Goal: Task Accomplishment & Management: Manage account settings

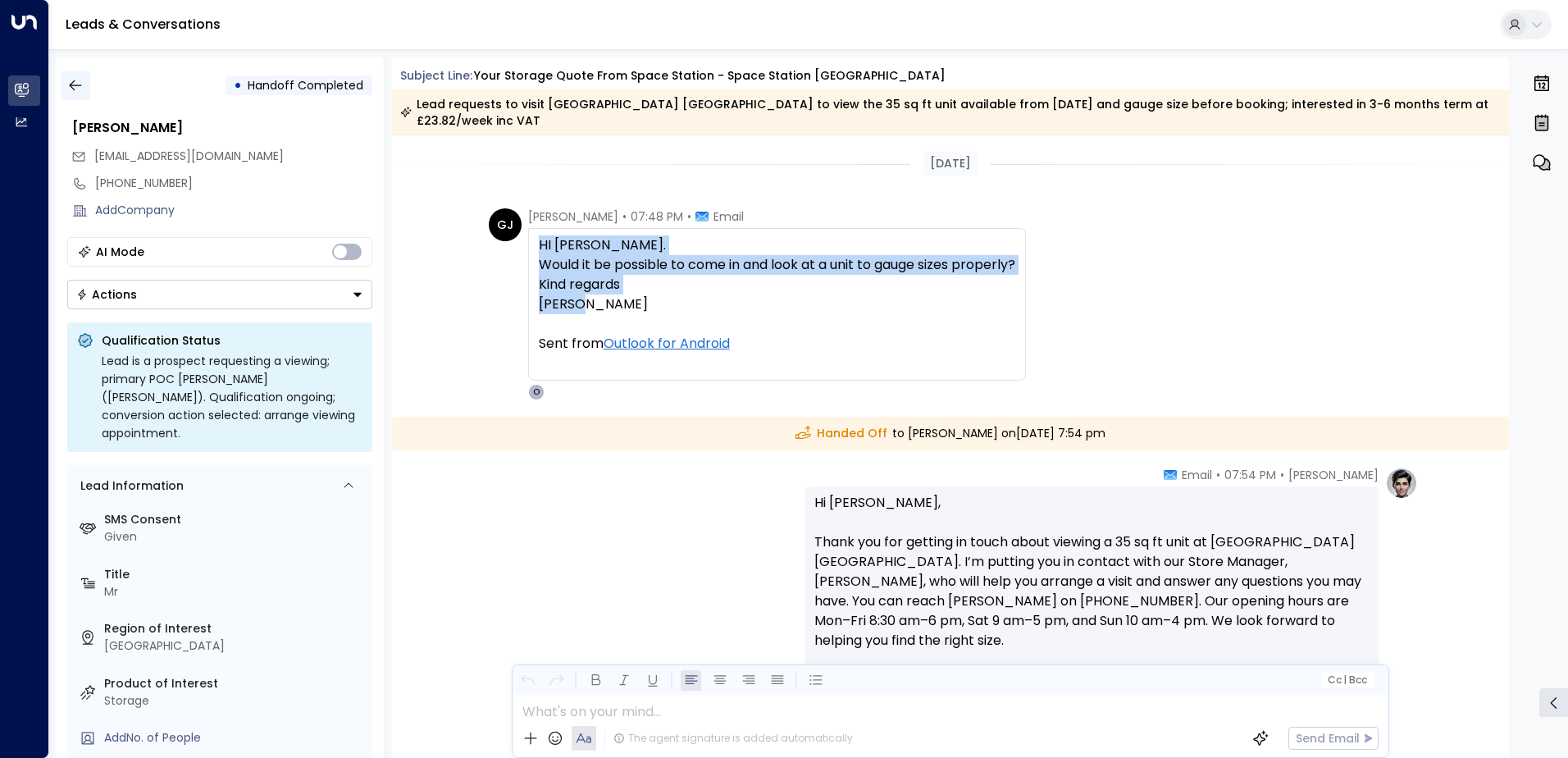
click at [79, 87] on icon "button" at bounding box center [75, 85] width 16 height 16
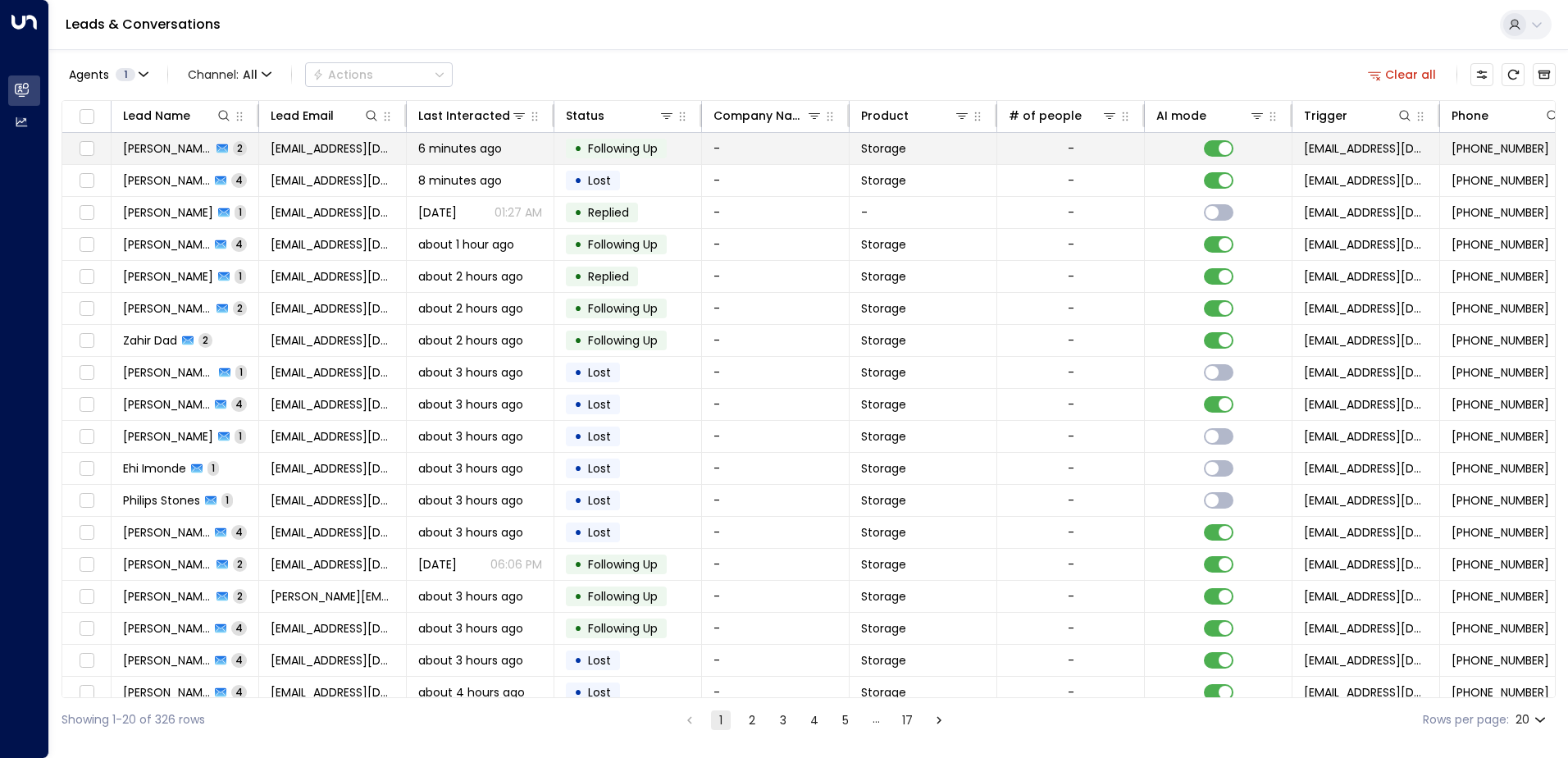
click at [156, 152] on span "[PERSON_NAME]" at bounding box center [167, 148] width 88 height 16
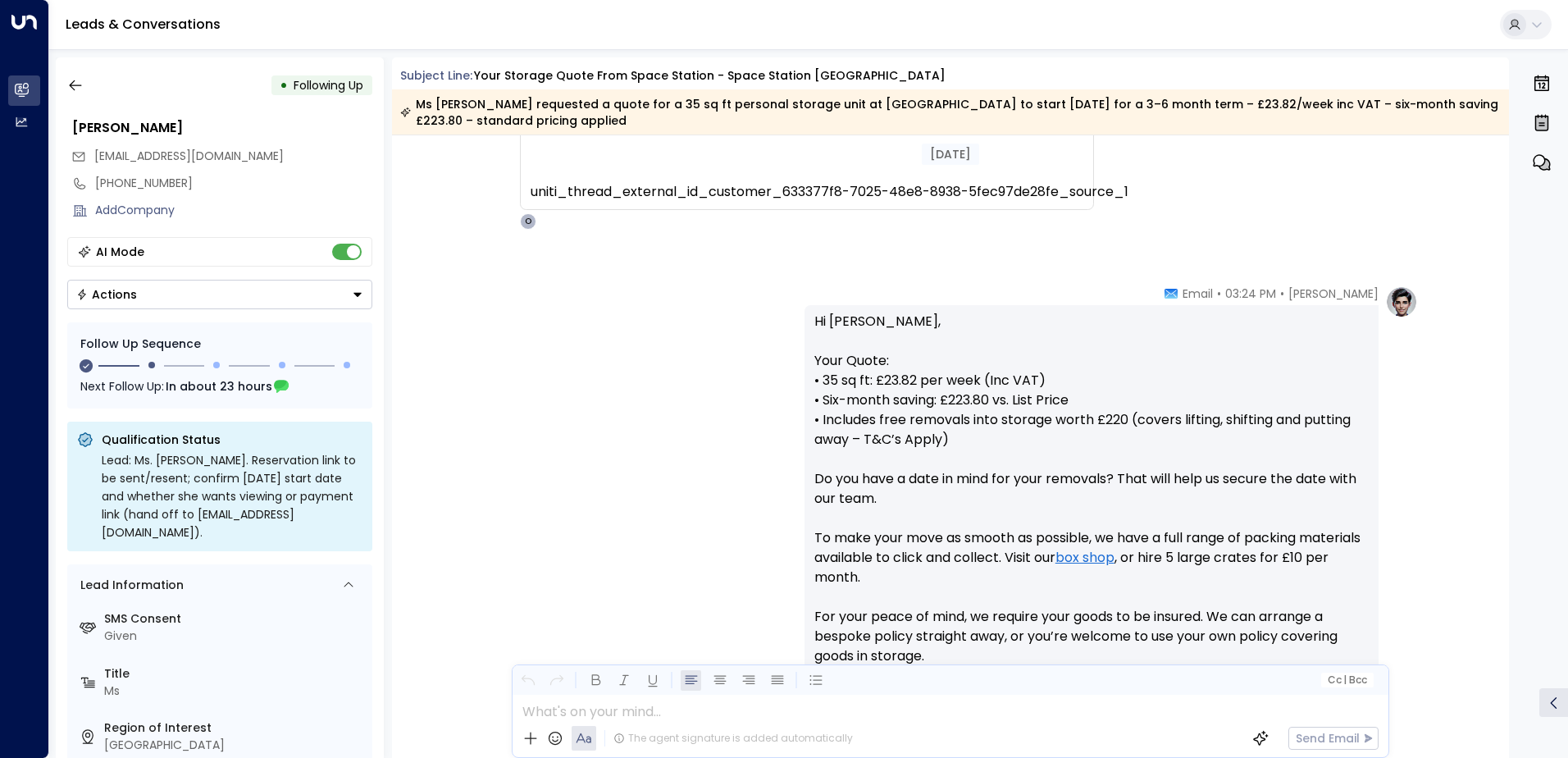
scroll to position [295, 0]
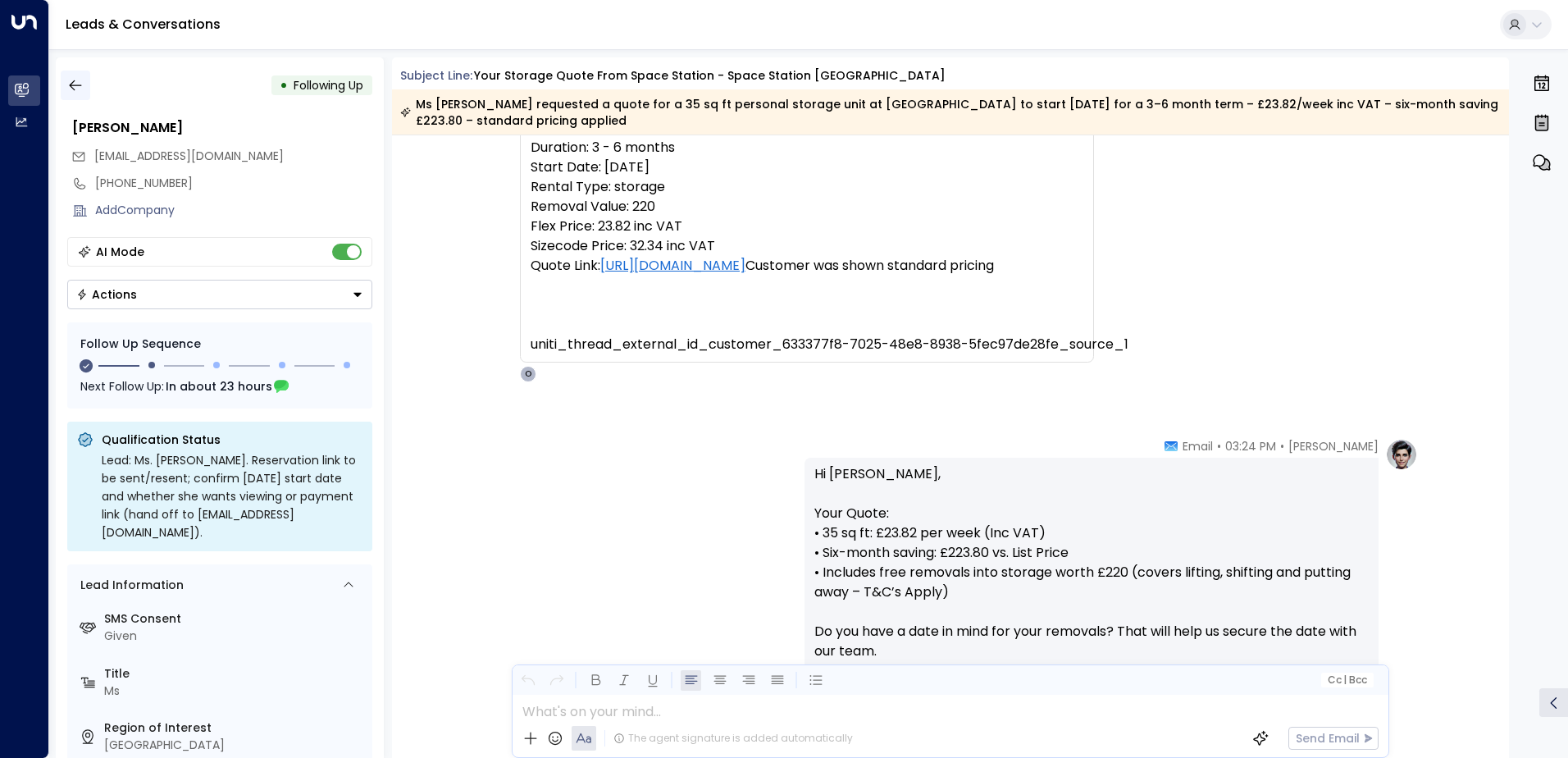
click at [79, 86] on icon "button" at bounding box center [75, 85] width 16 height 16
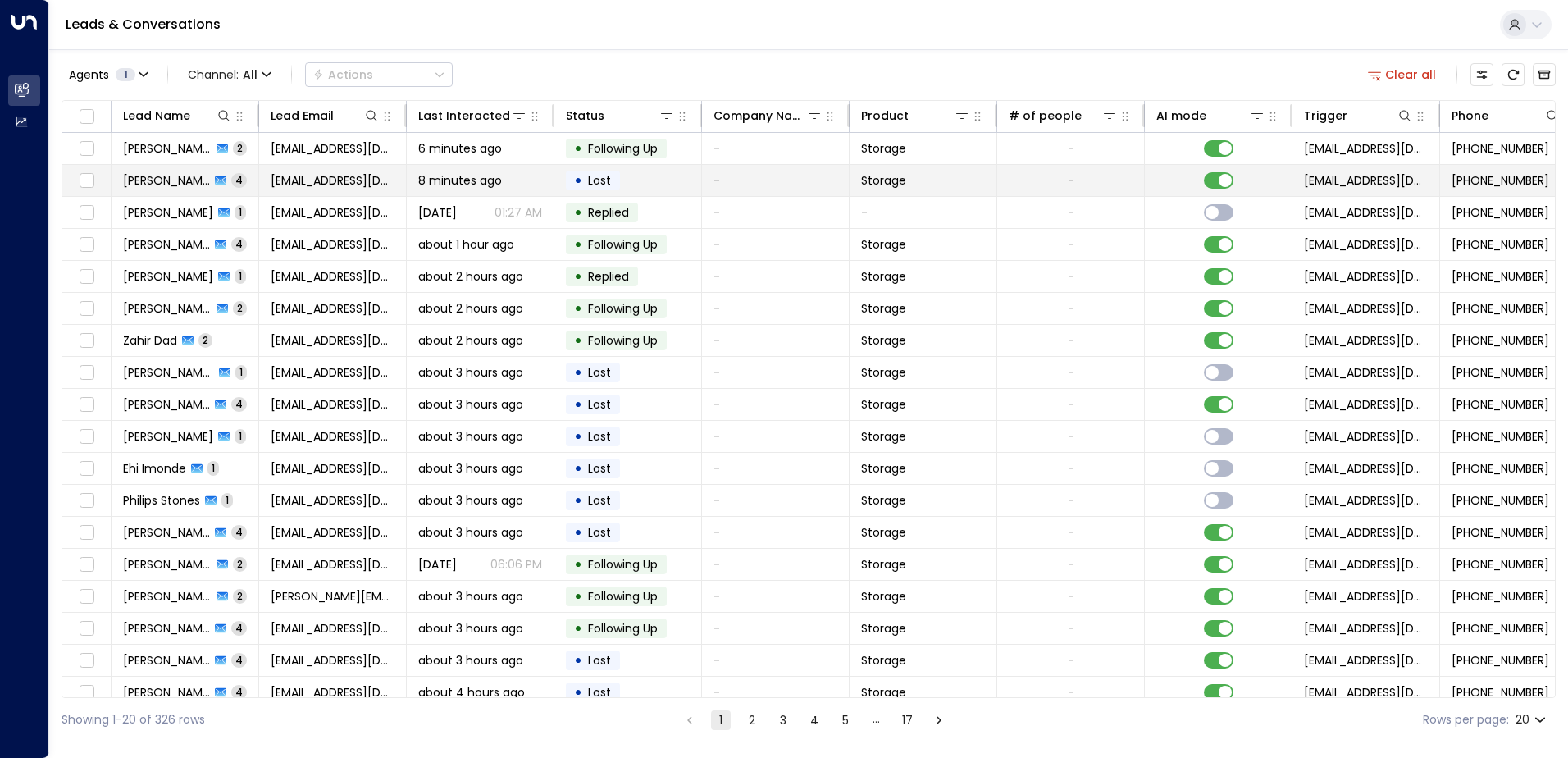
click at [141, 183] on span "[PERSON_NAME]" at bounding box center [166, 179] width 87 height 16
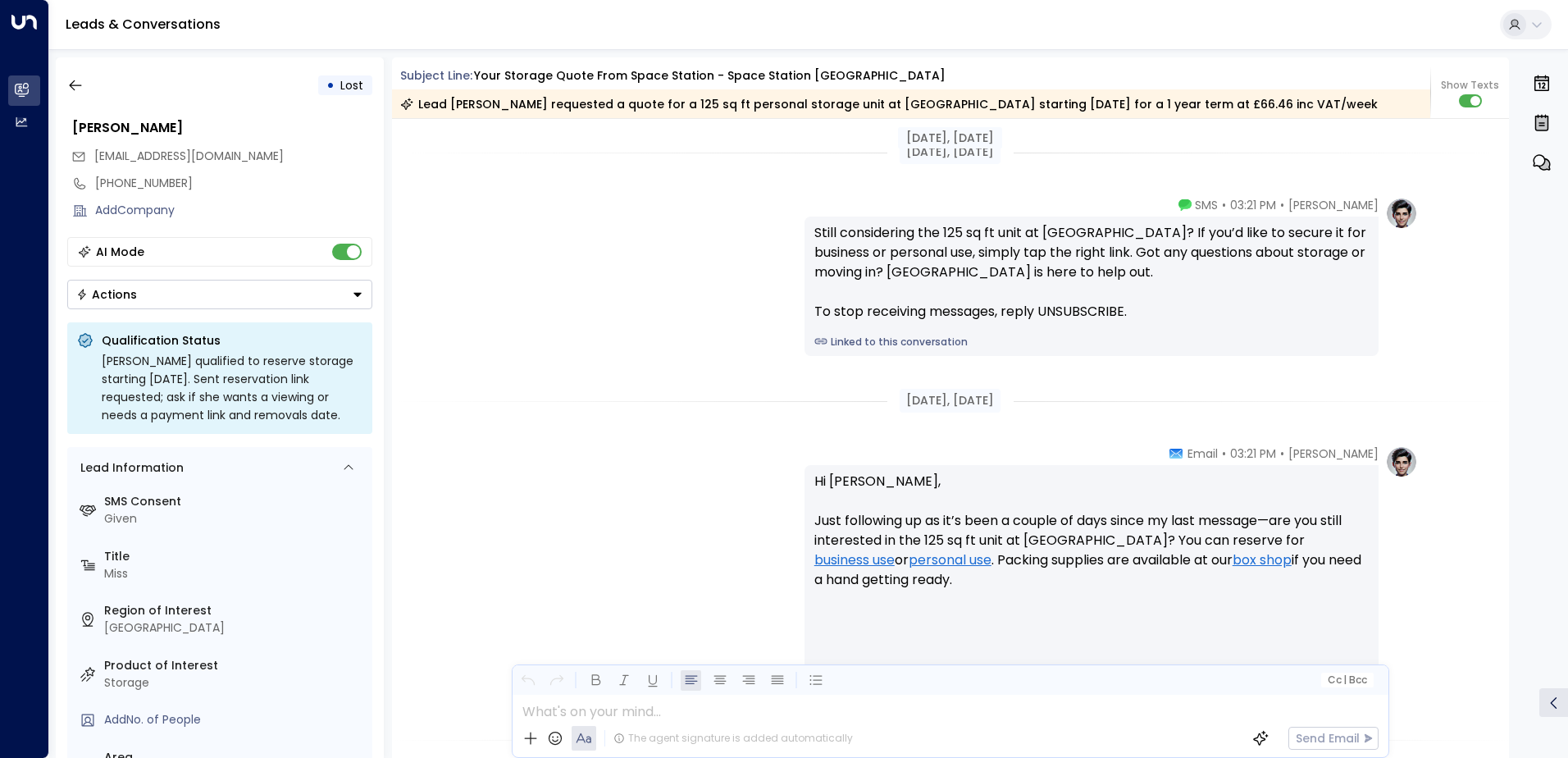
scroll to position [1272, 0]
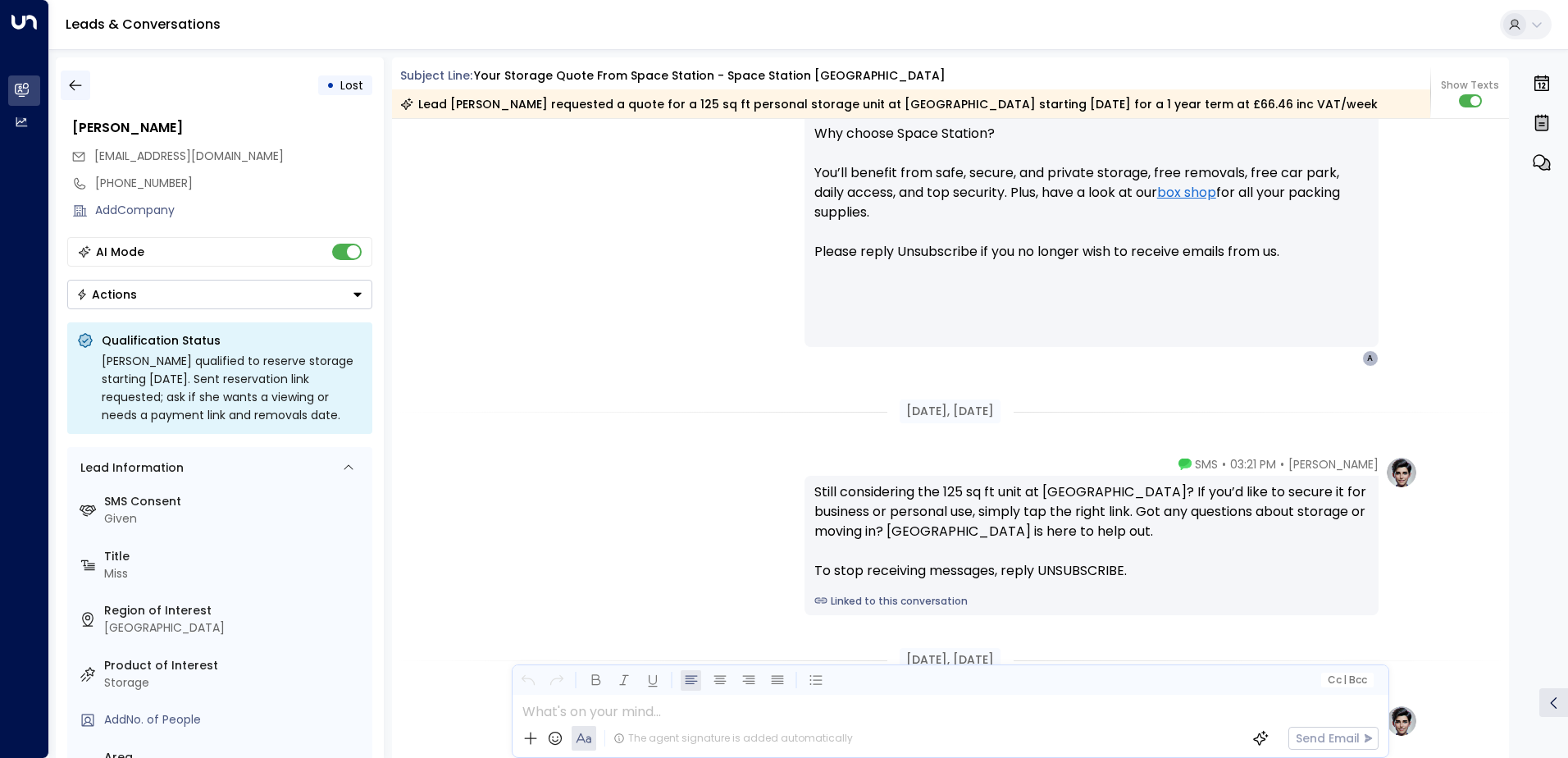
click at [75, 80] on icon "button" at bounding box center [75, 85] width 16 height 16
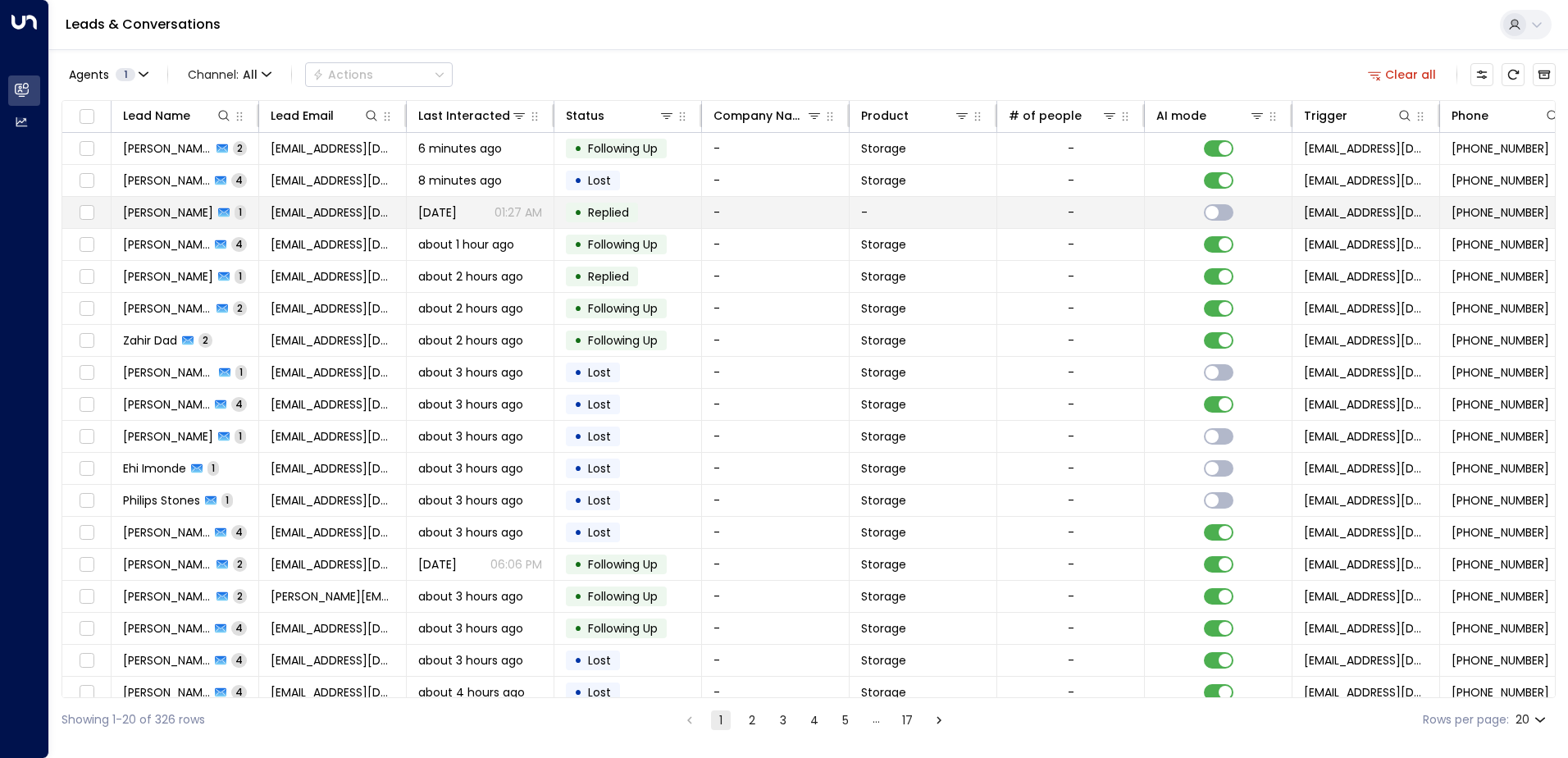
click at [147, 212] on span "[PERSON_NAME]" at bounding box center [168, 211] width 90 height 16
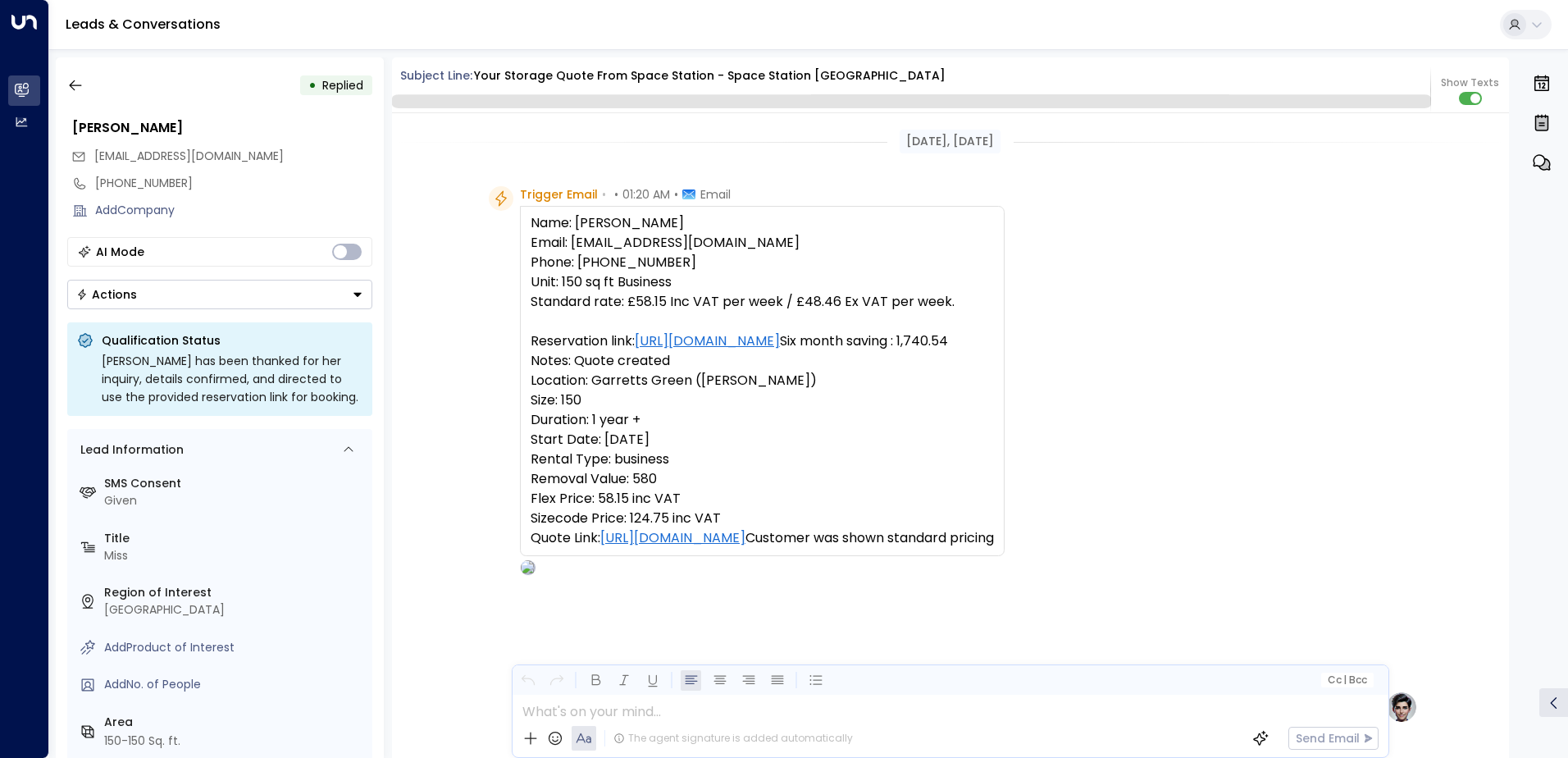
scroll to position [1001, 0]
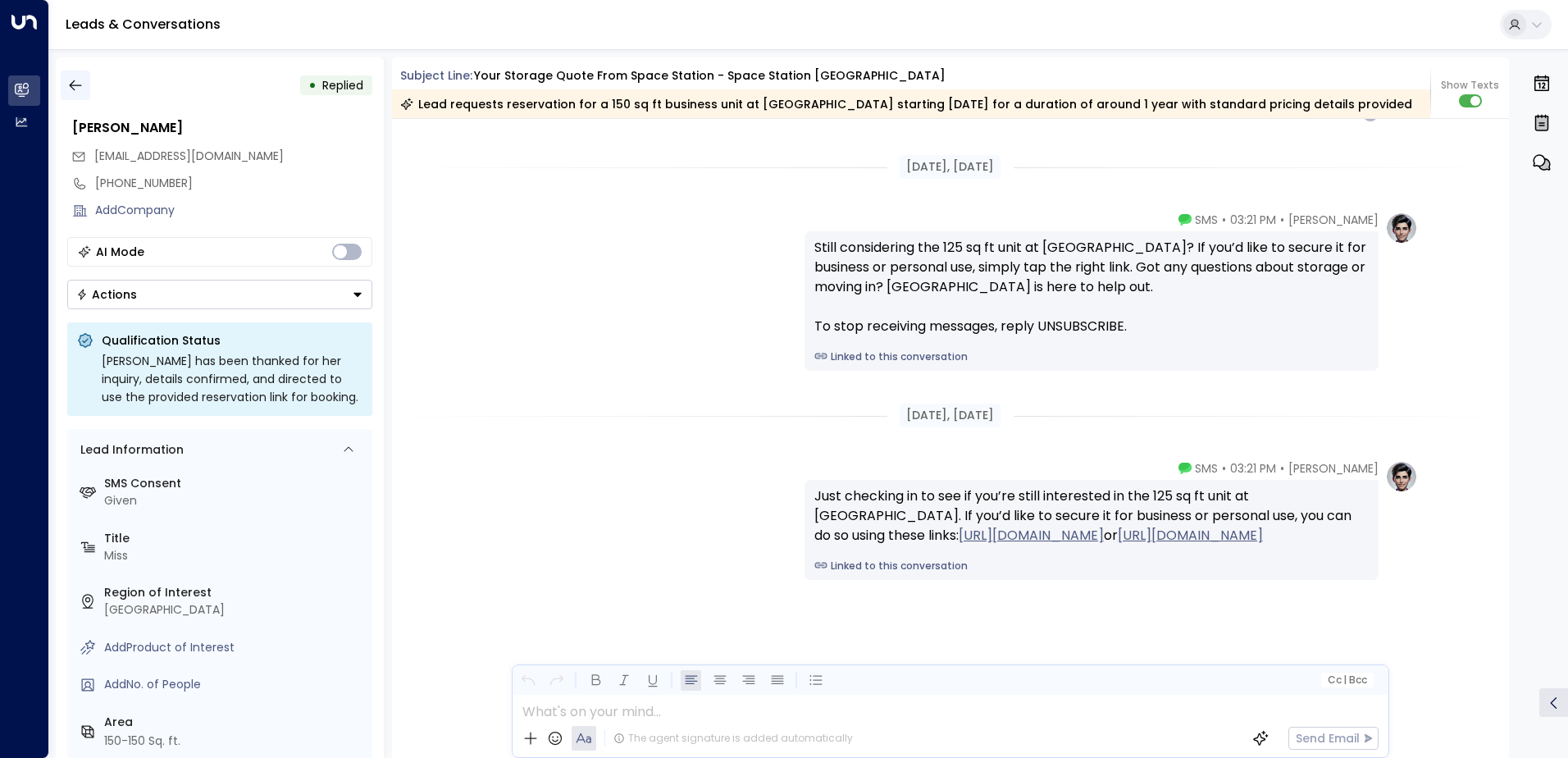
click at [75, 83] on icon "button" at bounding box center [75, 85] width 16 height 16
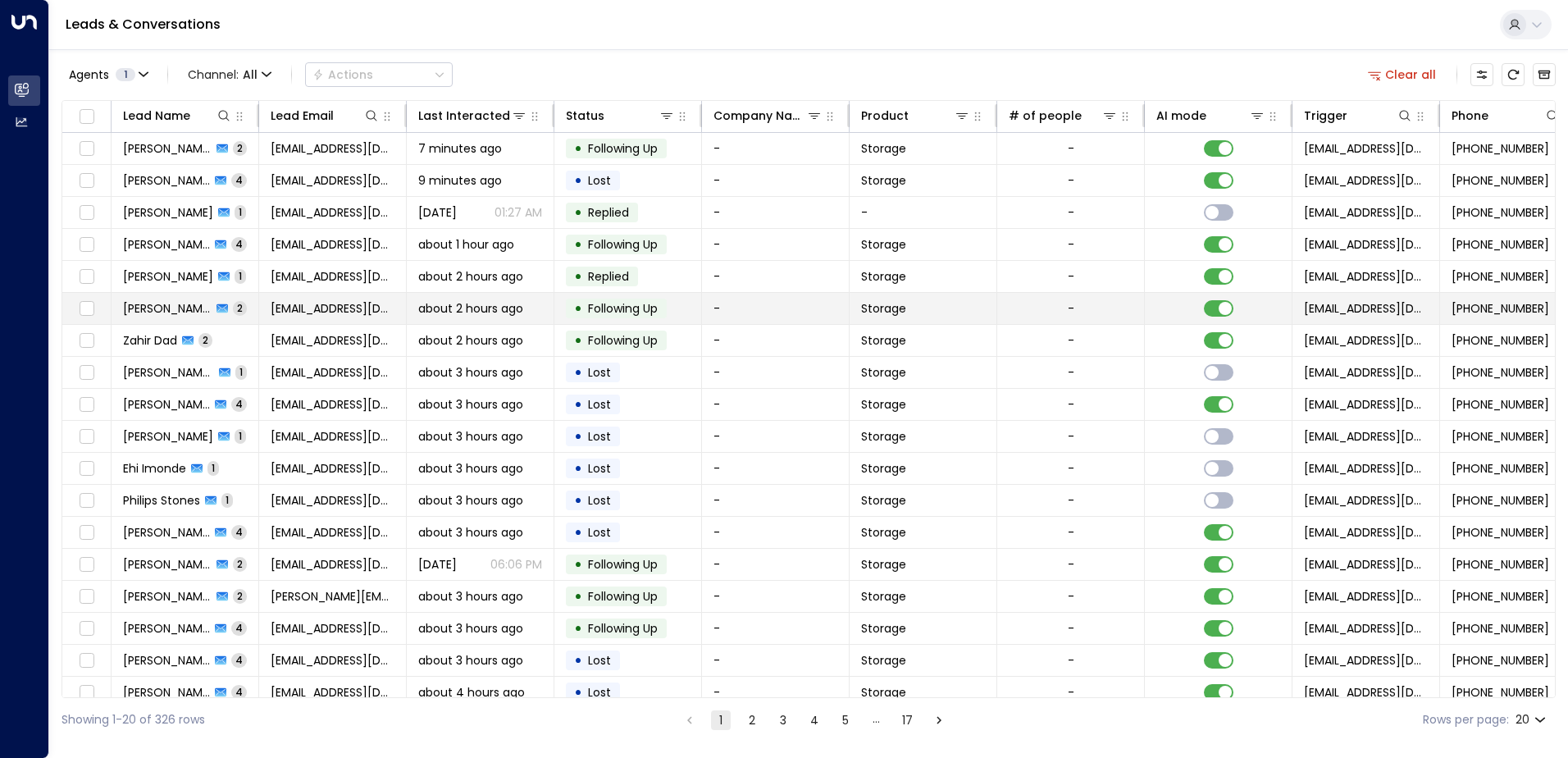
click at [143, 310] on span "[PERSON_NAME]" at bounding box center [167, 307] width 88 height 16
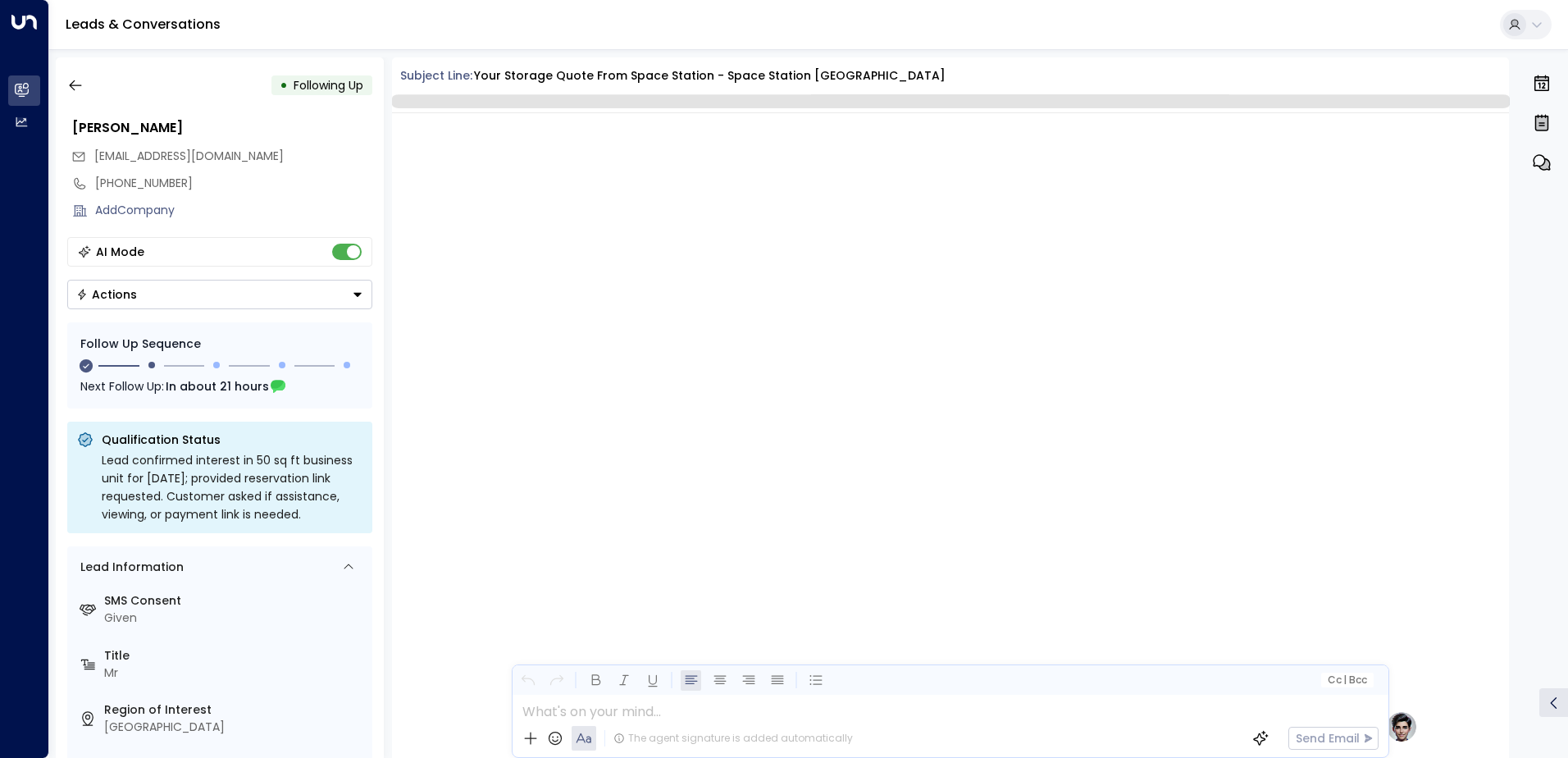
scroll to position [1216, 0]
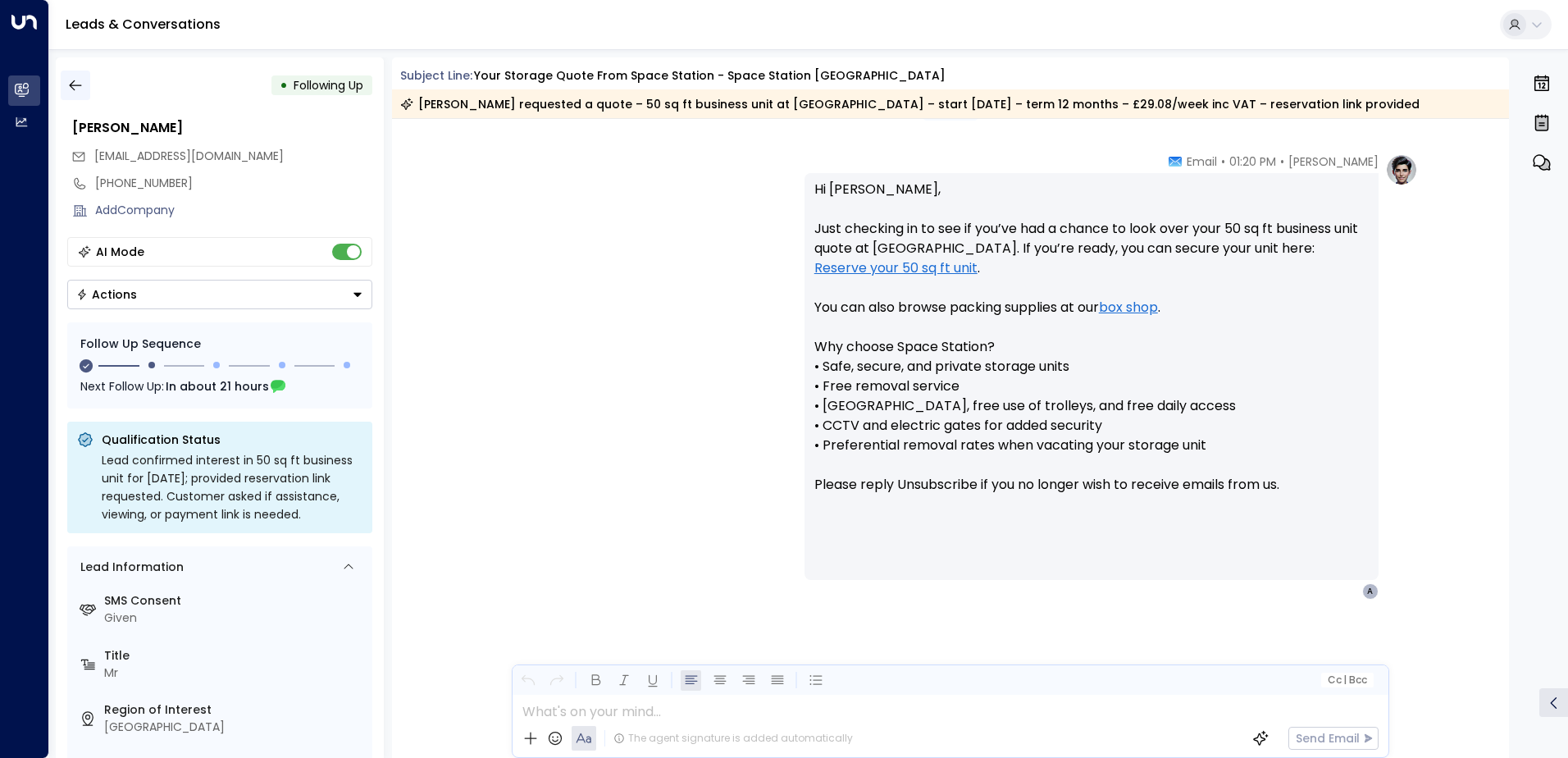
click at [70, 86] on icon "button" at bounding box center [75, 85] width 13 height 11
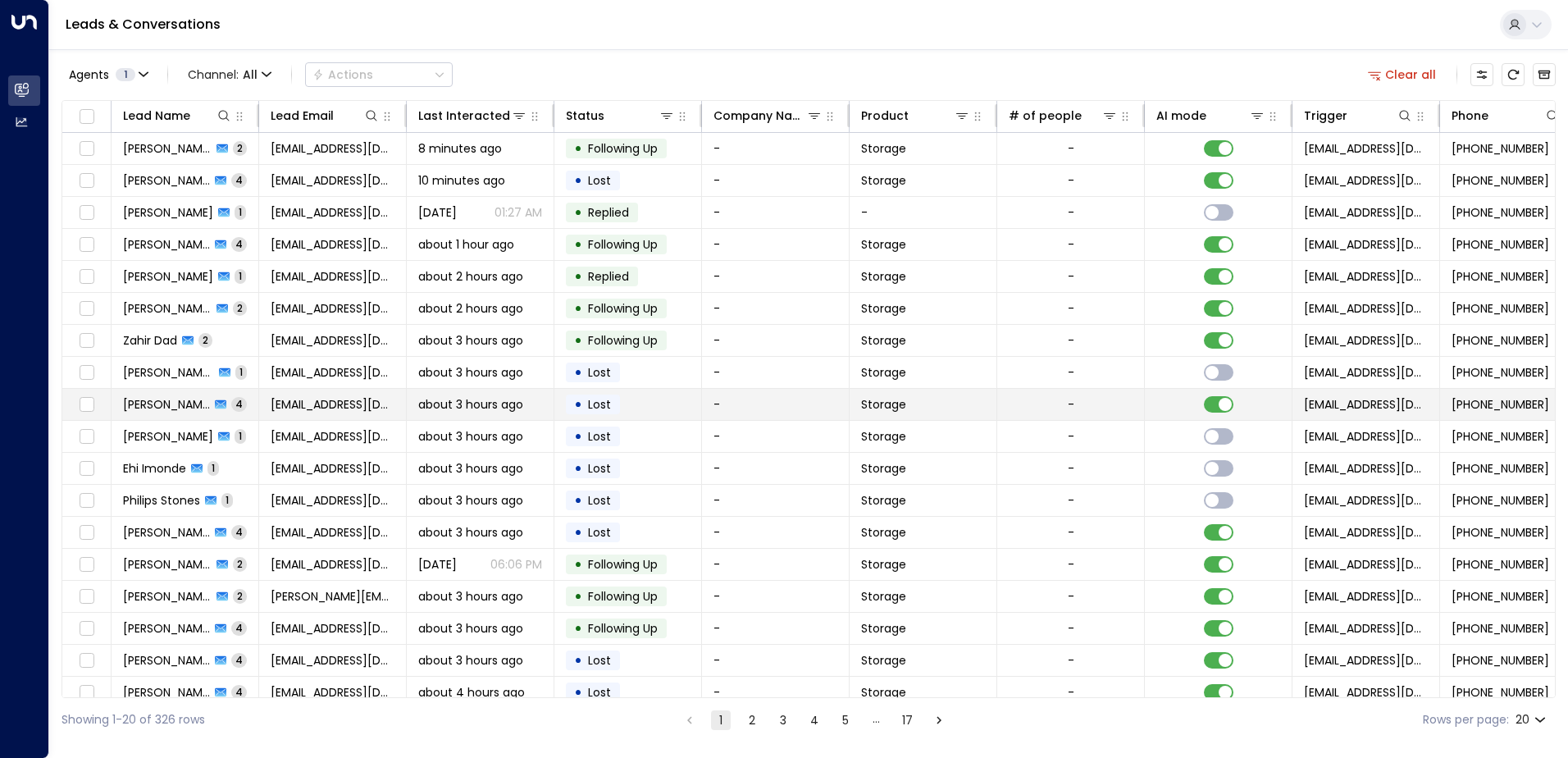
click at [183, 400] on span "[PERSON_NAME]" at bounding box center [166, 403] width 87 height 16
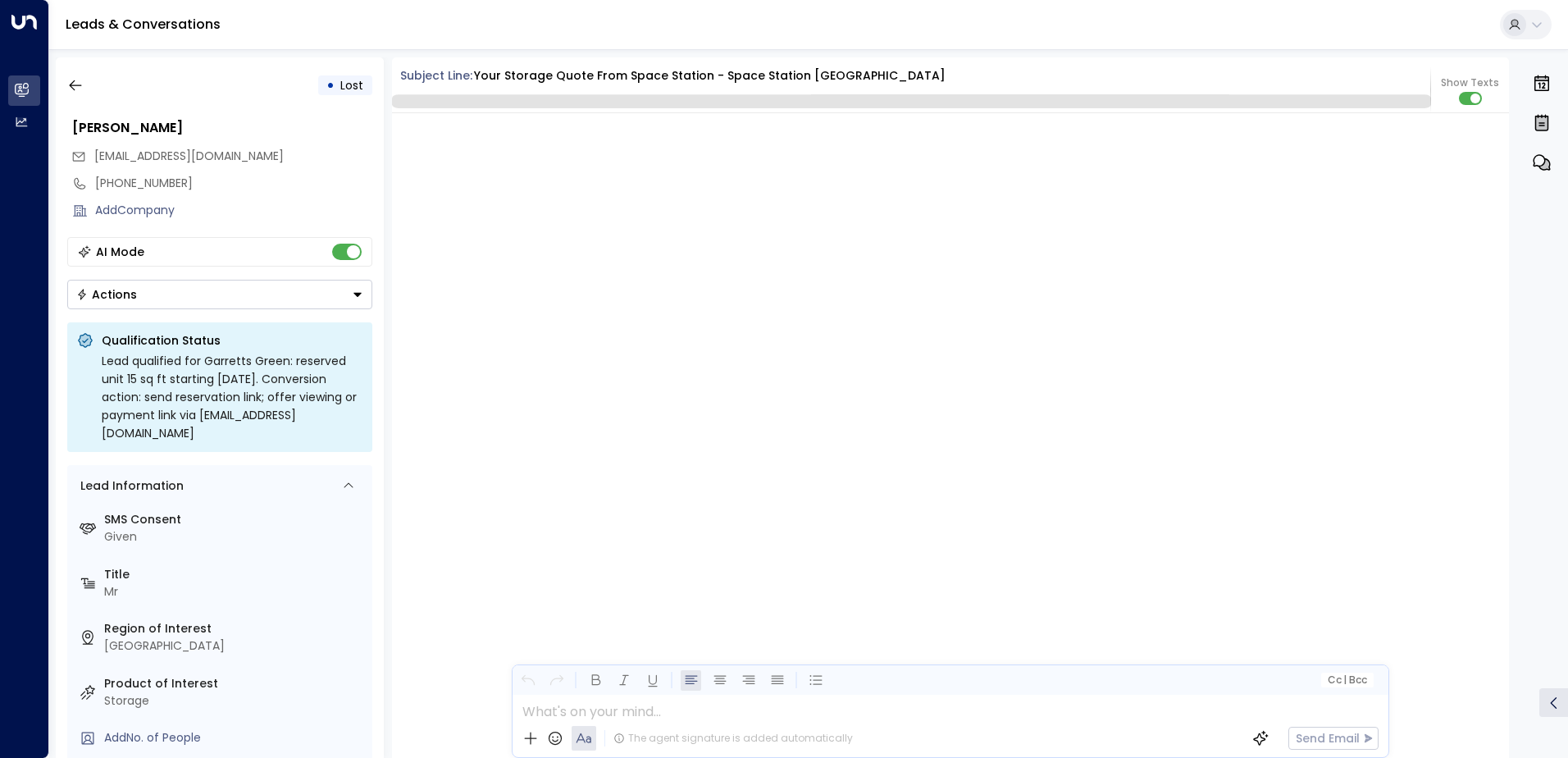
scroll to position [3312, 0]
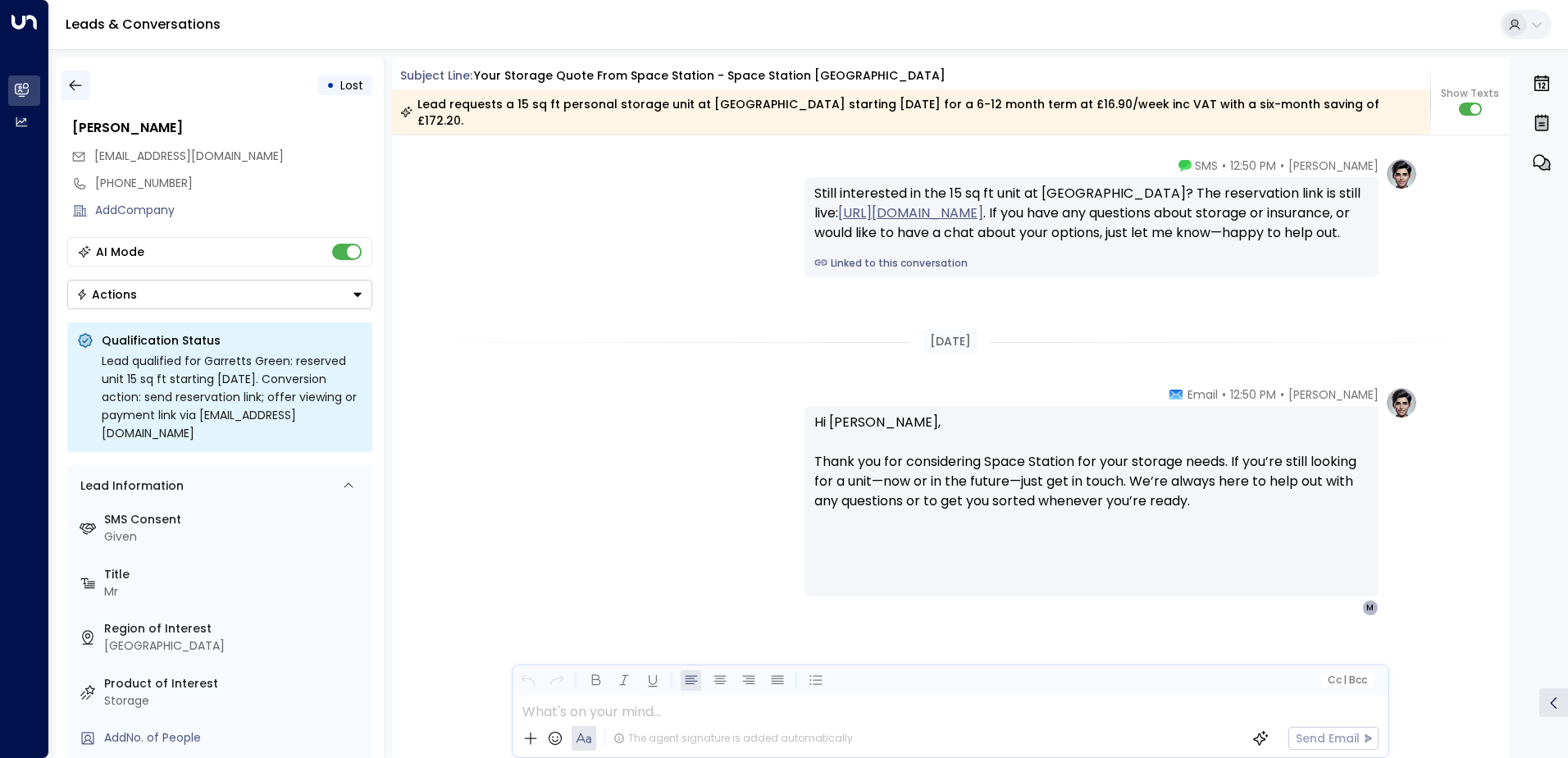
click at [75, 87] on icon "button" at bounding box center [75, 85] width 16 height 16
